Goal: Use online tool/utility: Utilize a website feature to perform a specific function

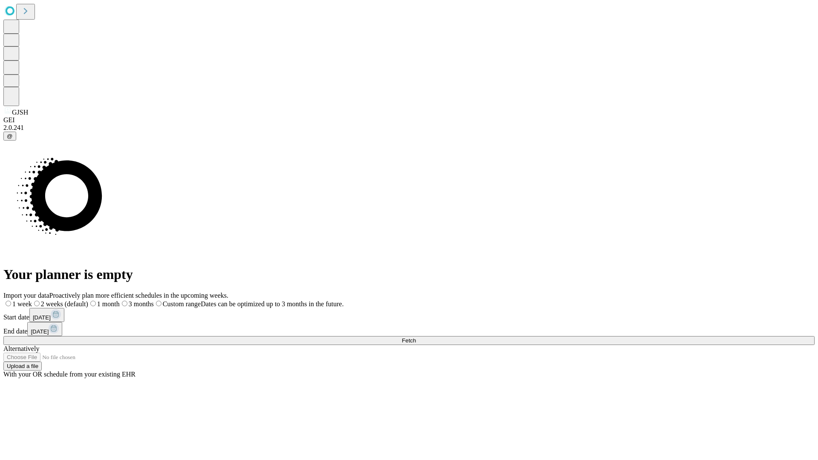
click at [416, 337] on span "Fetch" at bounding box center [409, 340] width 14 height 6
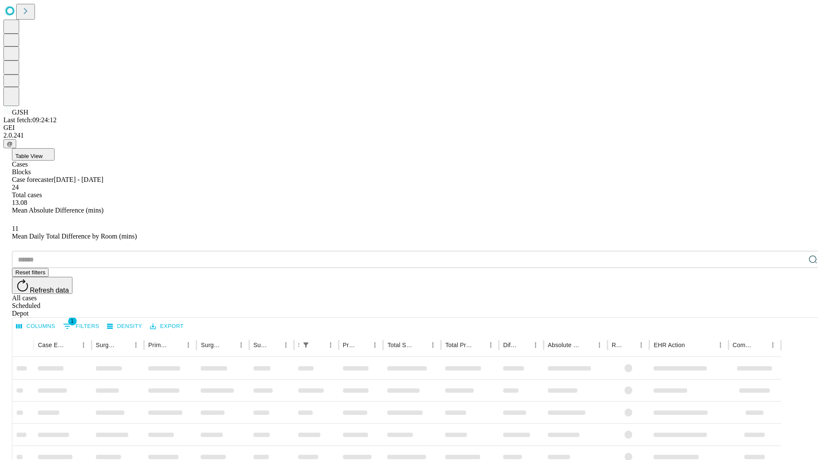
click at [43, 153] on span "Table View" at bounding box center [28, 156] width 27 height 6
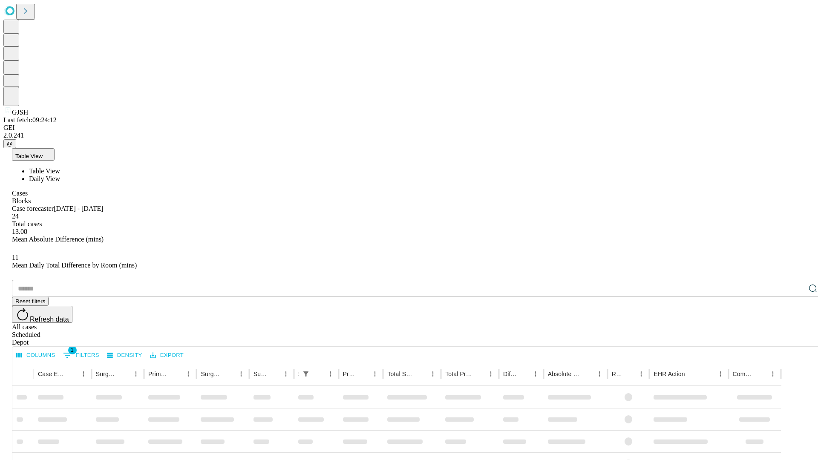
click at [60, 175] on span "Daily View" at bounding box center [44, 178] width 31 height 7
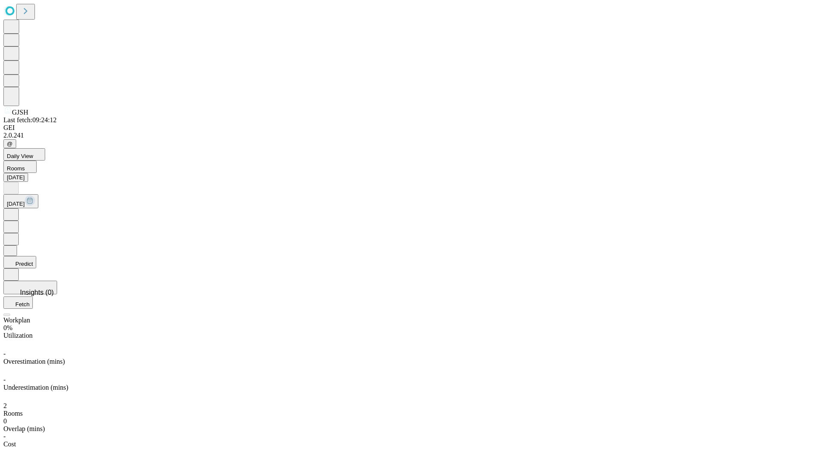
click at [36, 256] on button "Predict" at bounding box center [19, 262] width 33 height 12
